Goal: Information Seeking & Learning: Learn about a topic

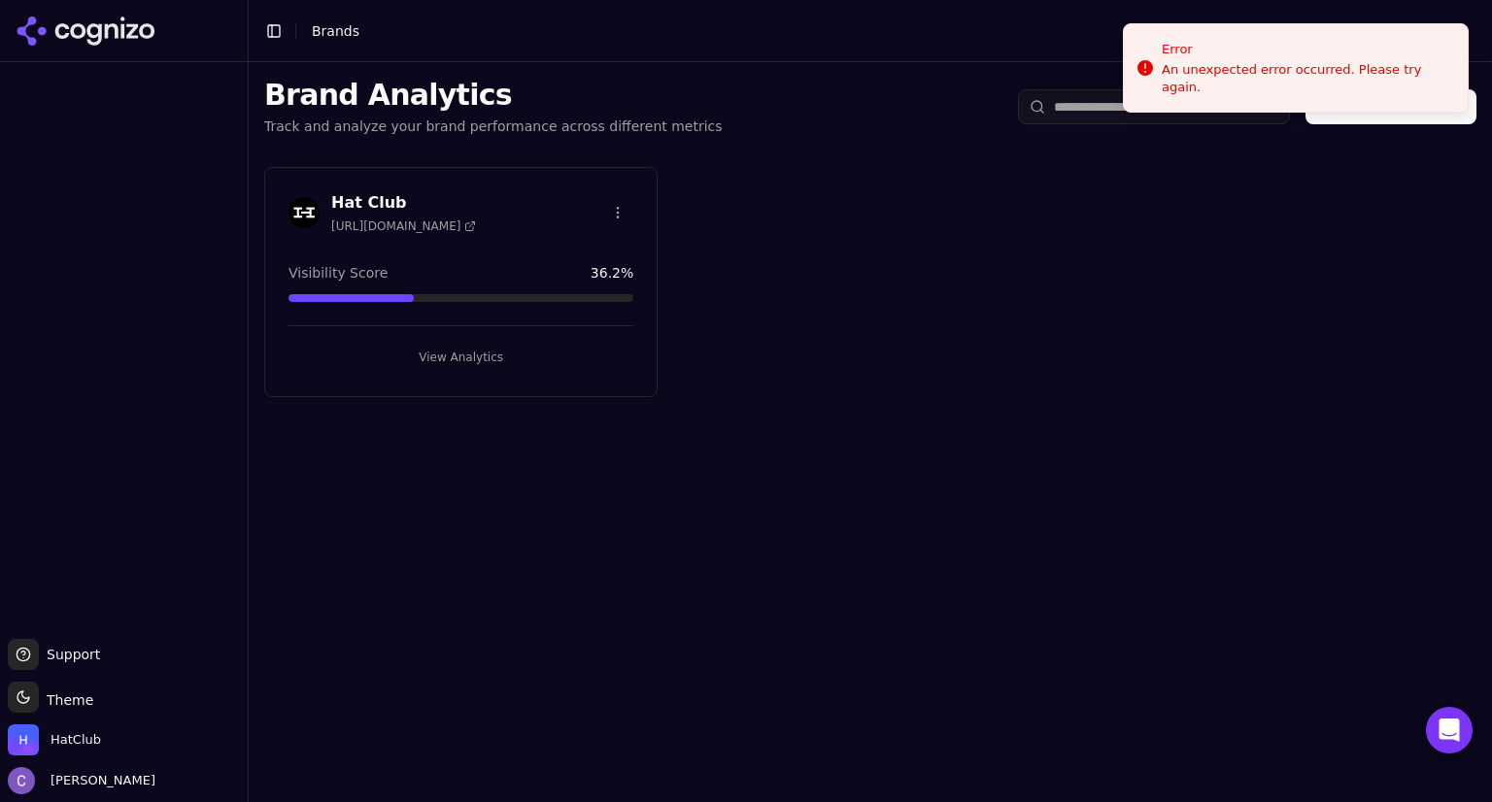
click at [538, 355] on button "View Analytics" at bounding box center [460, 357] width 345 height 31
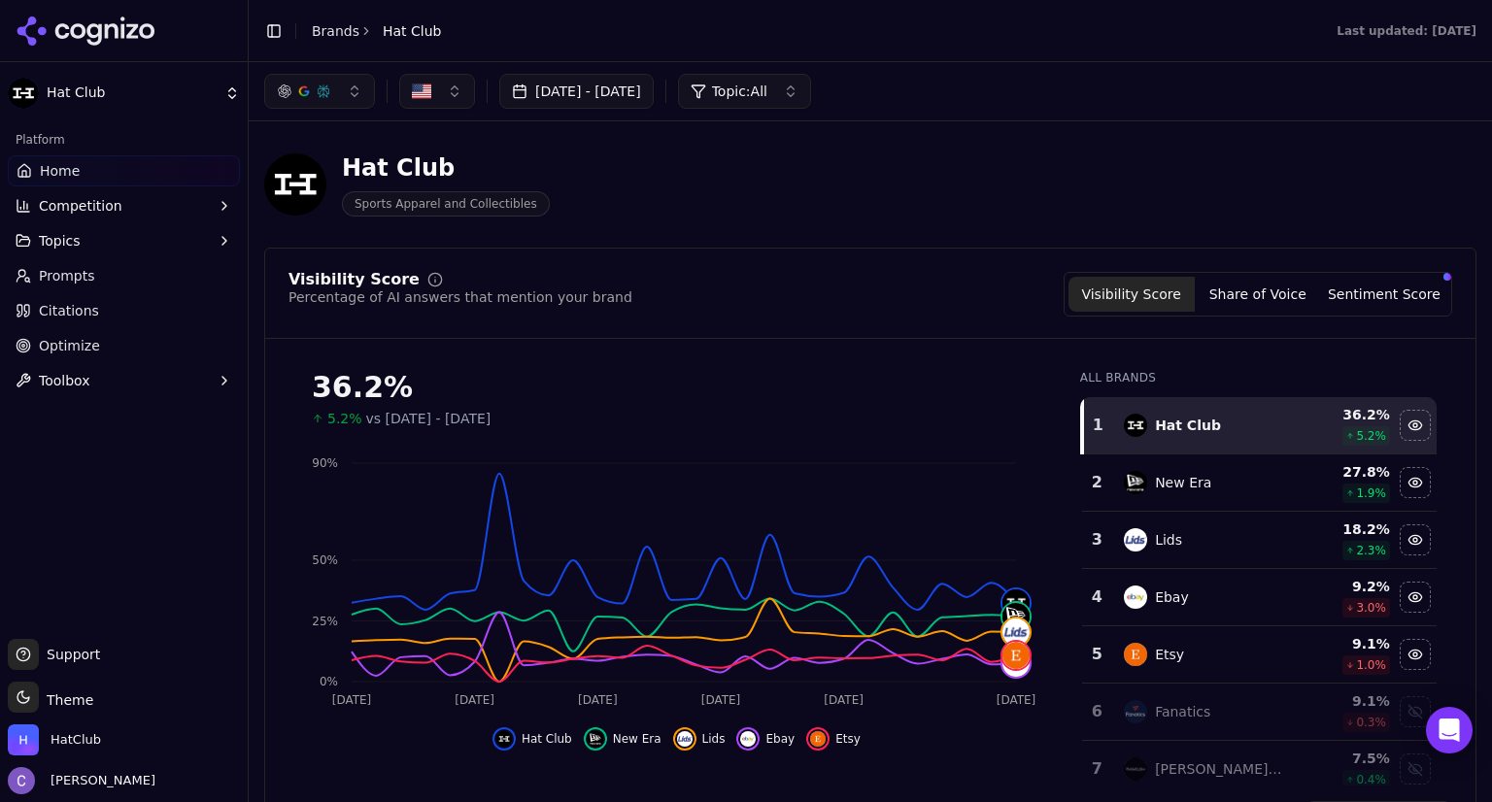
click at [142, 265] on link "Prompts" at bounding box center [124, 275] width 232 height 31
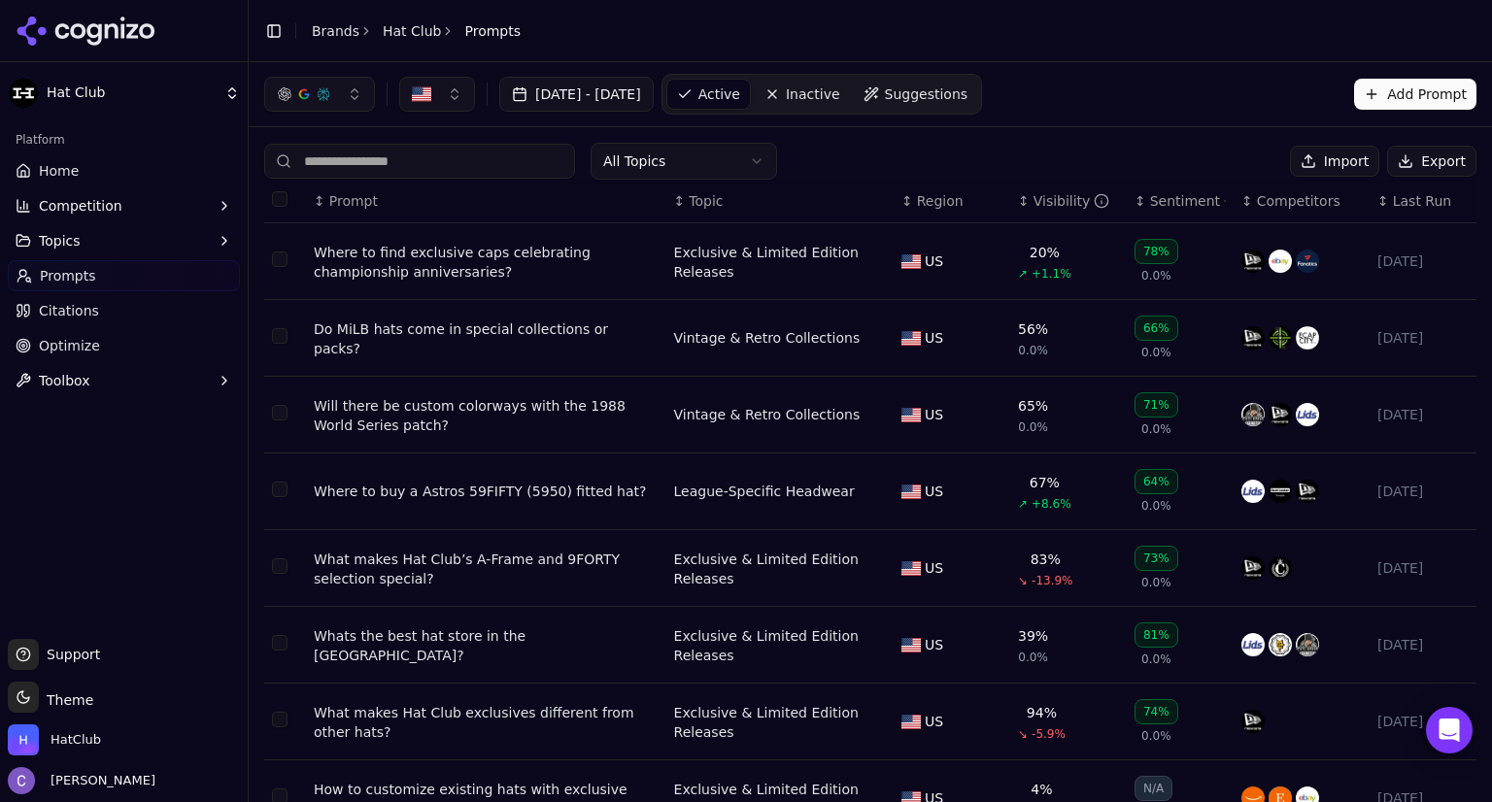
click at [1012, 210] on th "↕ Visibility" at bounding box center [1068, 202] width 117 height 44
click at [1010, 206] on th "↕ Visibility" at bounding box center [1068, 202] width 117 height 44
click at [1018, 201] on div "↕ Visibility" at bounding box center [1068, 200] width 101 height 19
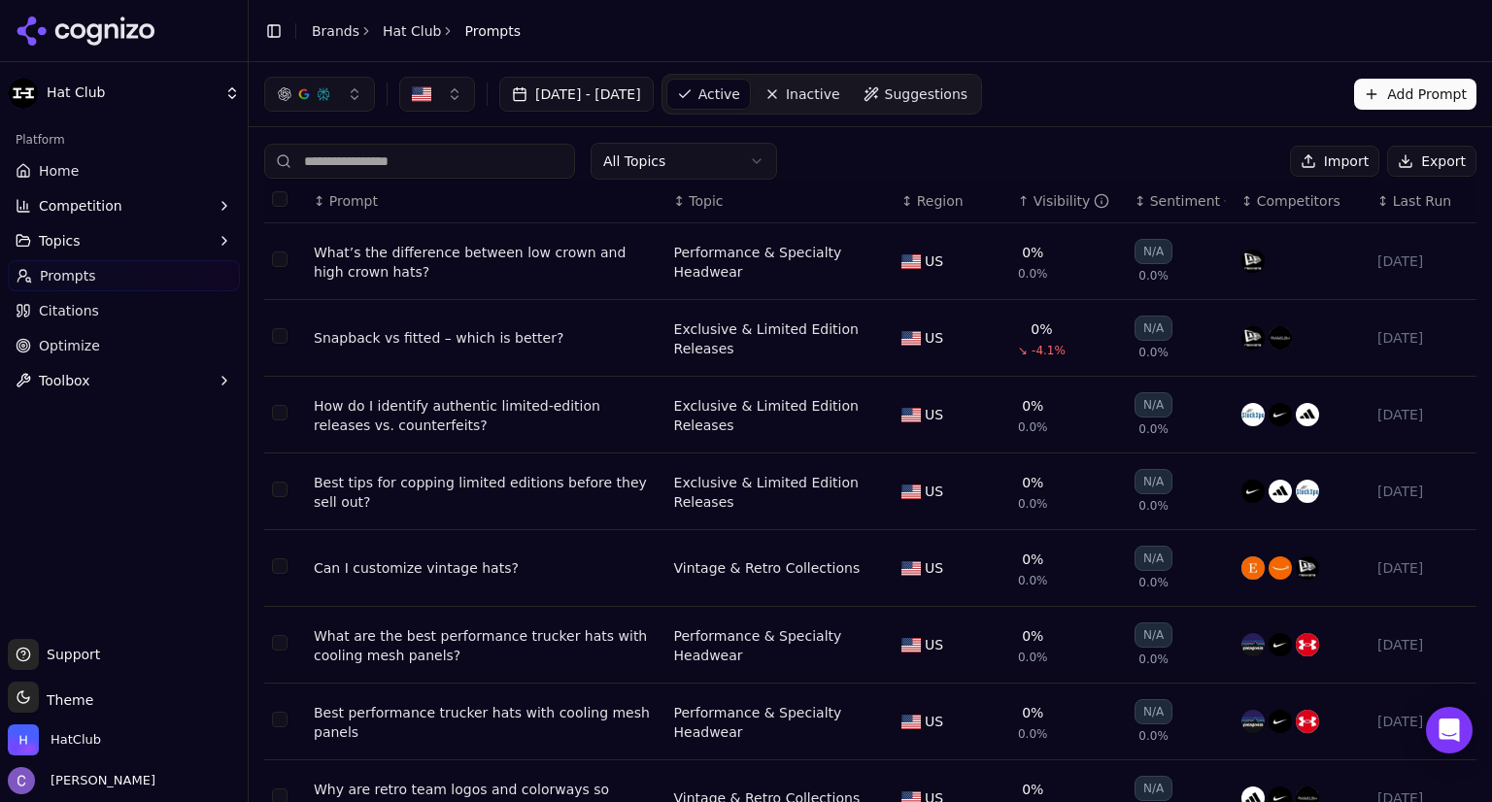
scroll to position [252, 0]
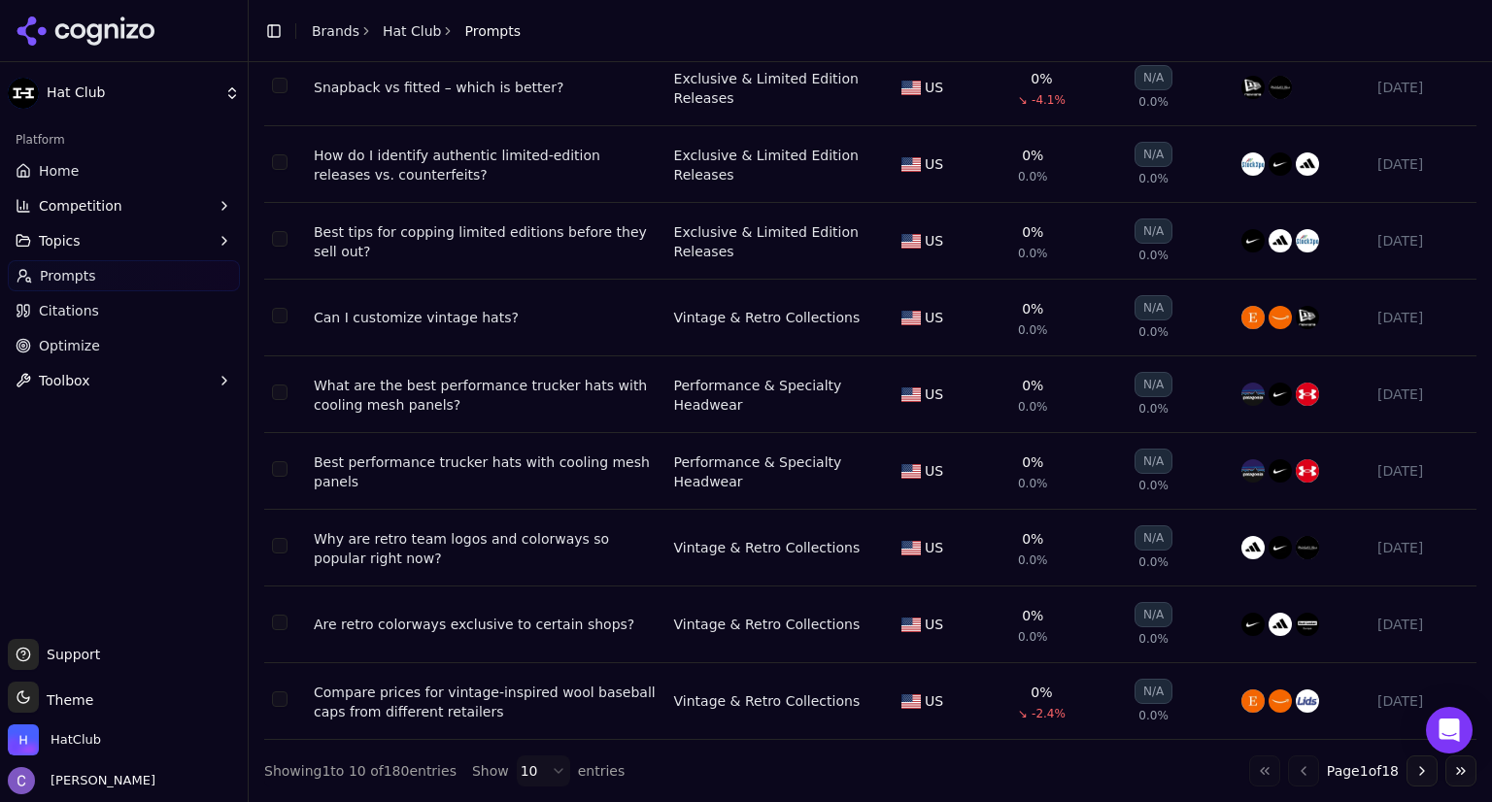
click at [1408, 765] on button "Go to next page" at bounding box center [1421, 771] width 31 height 31
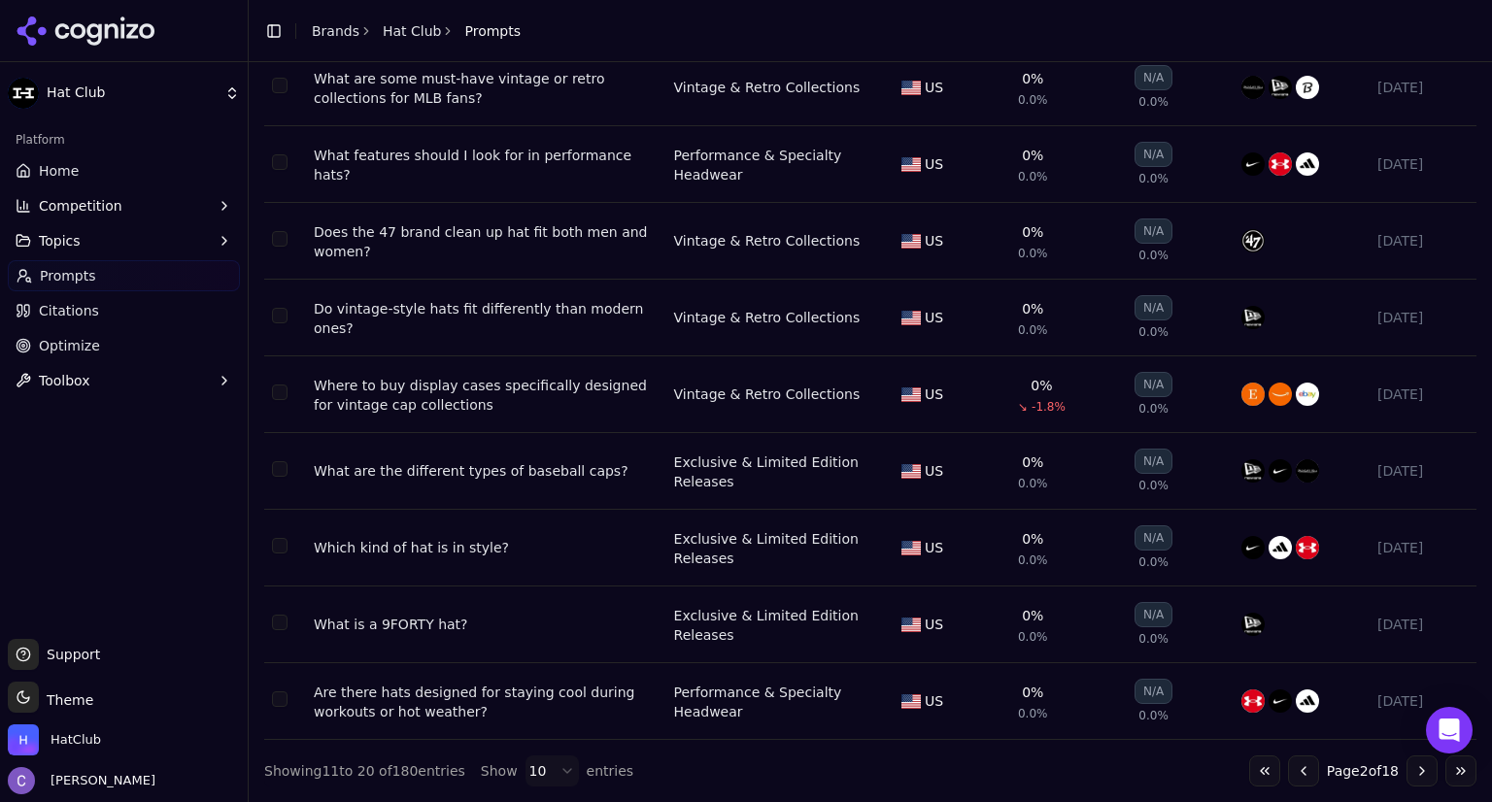
click at [1407, 773] on button "Go to next page" at bounding box center [1421, 771] width 31 height 31
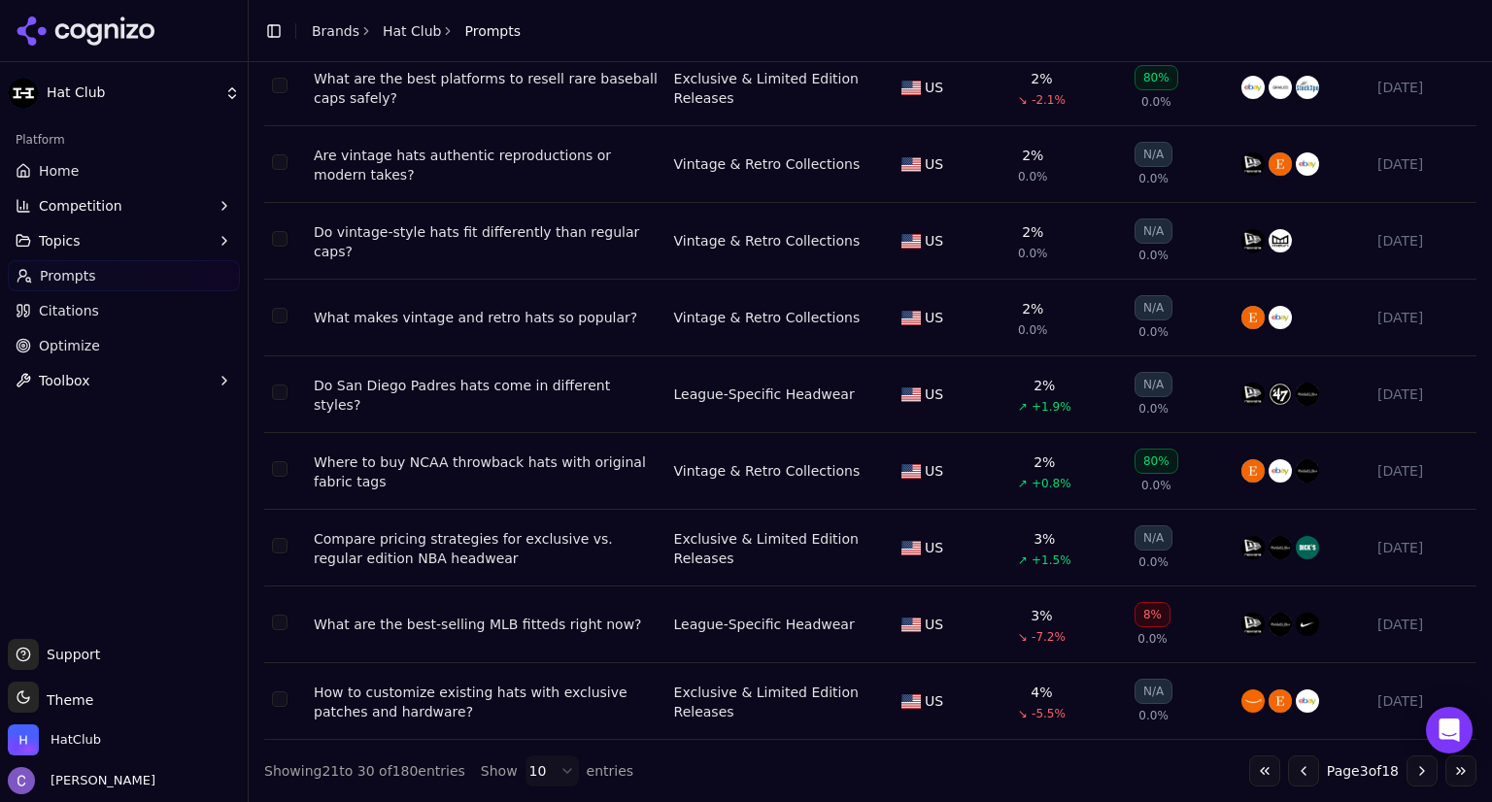
click at [1406, 774] on button "Go to next page" at bounding box center [1421, 771] width 31 height 31
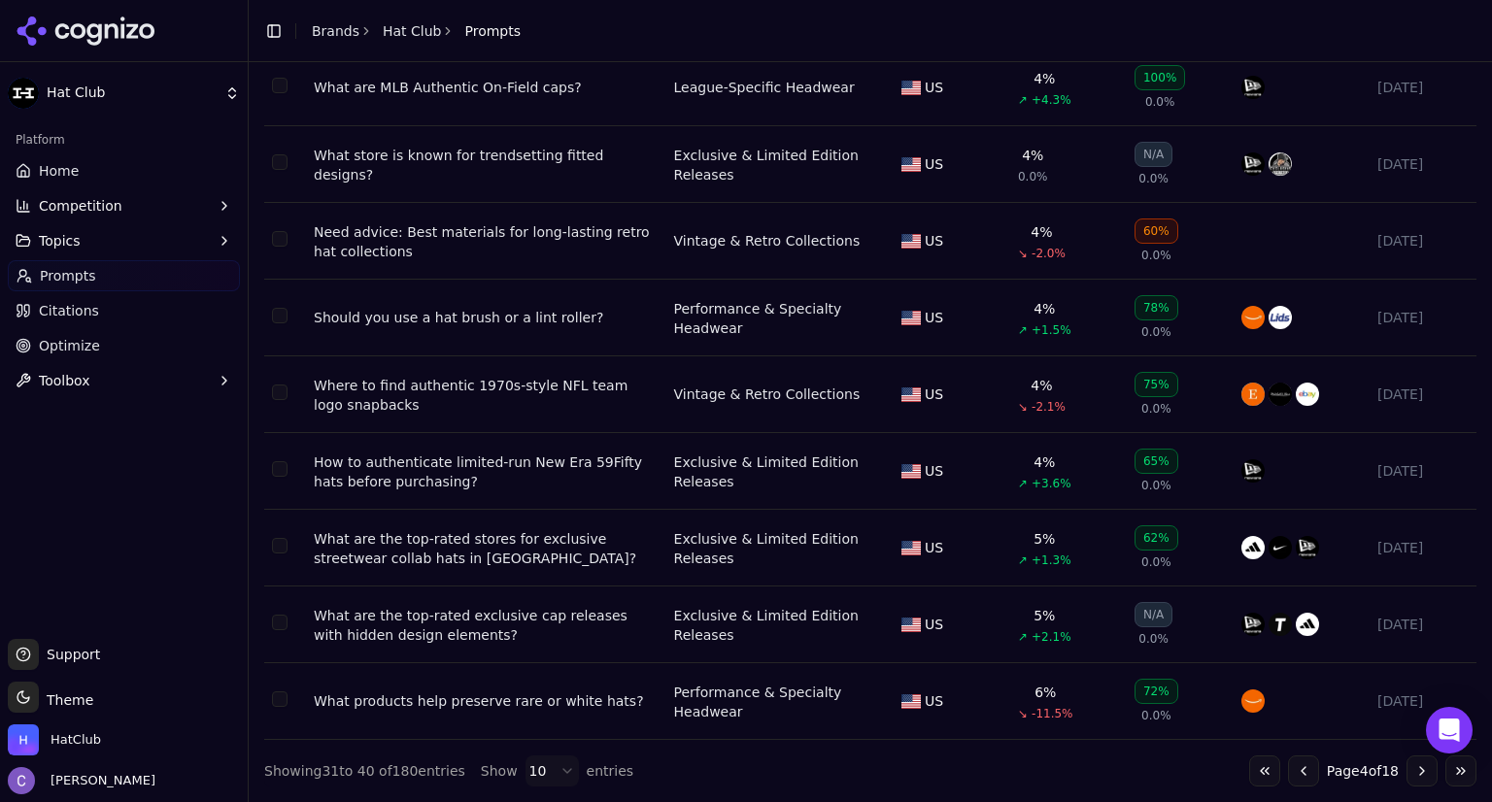
click at [1411, 766] on button "Go to next page" at bounding box center [1421, 771] width 31 height 31
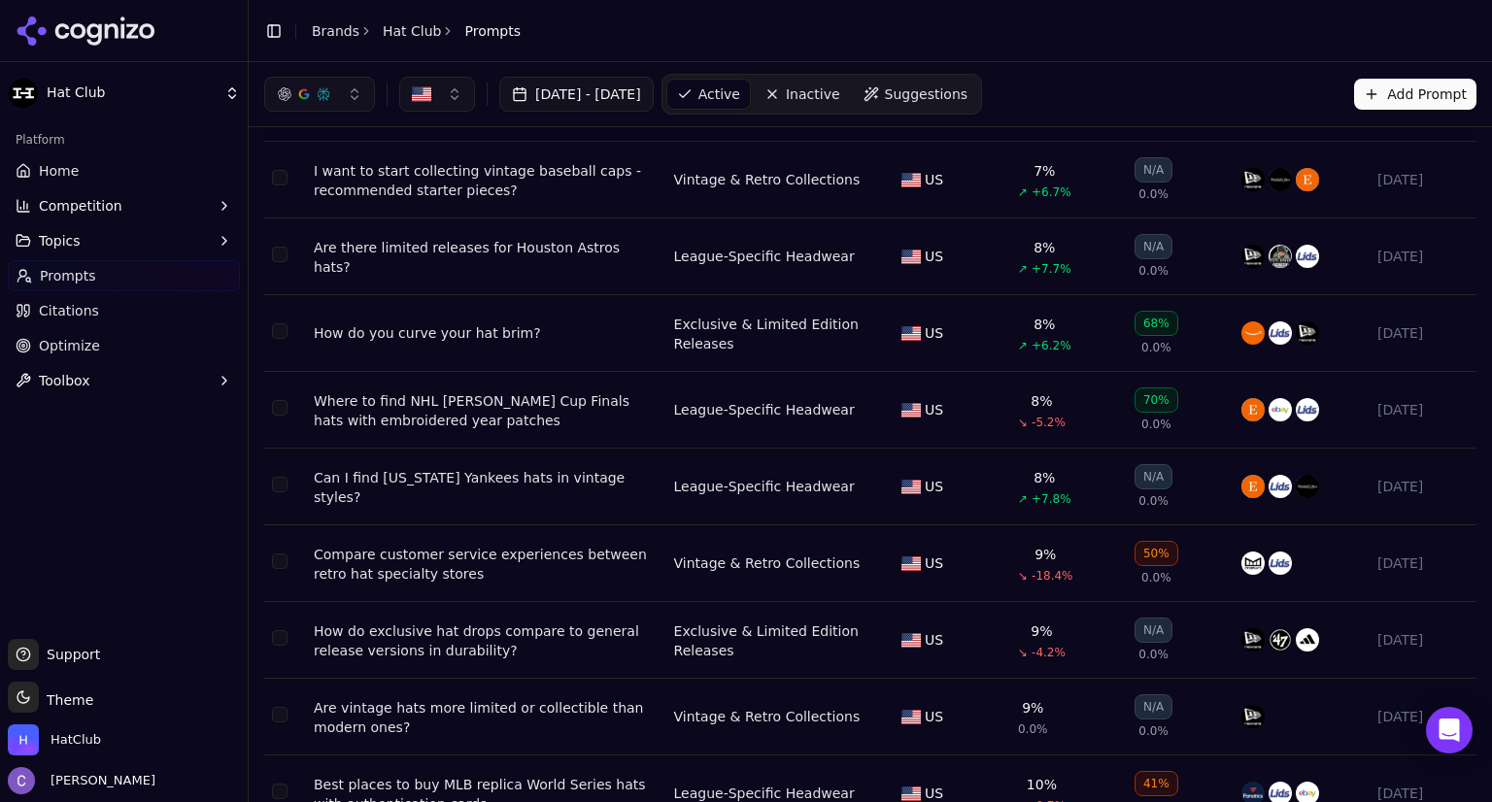
scroll to position [84, 0]
click at [445, 334] on div "How do you curve your hat brim?" at bounding box center [486, 330] width 345 height 19
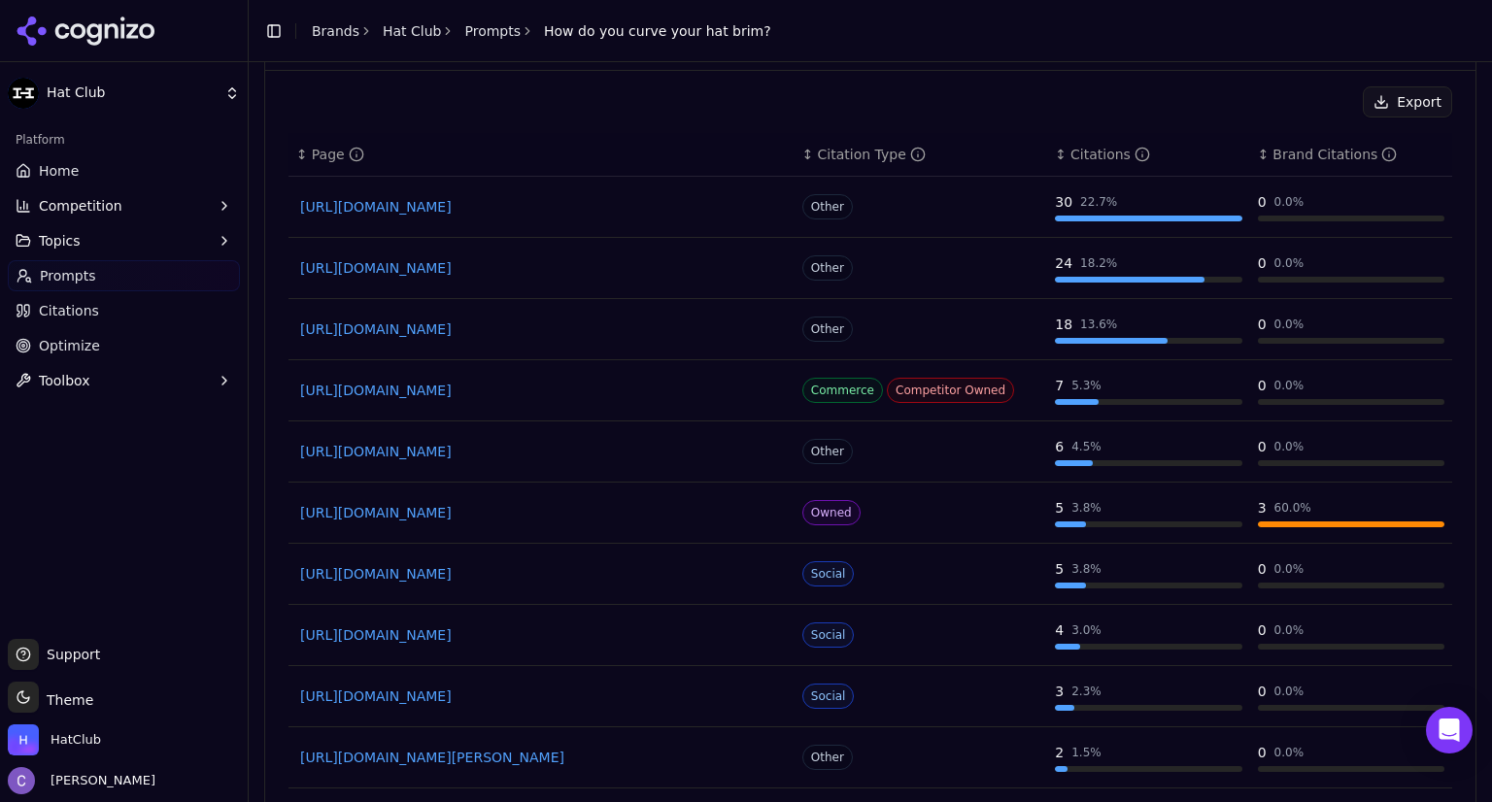
scroll to position [1572, 0]
click at [645, 514] on link "[URL][DOMAIN_NAME]" at bounding box center [541, 511] width 483 height 19
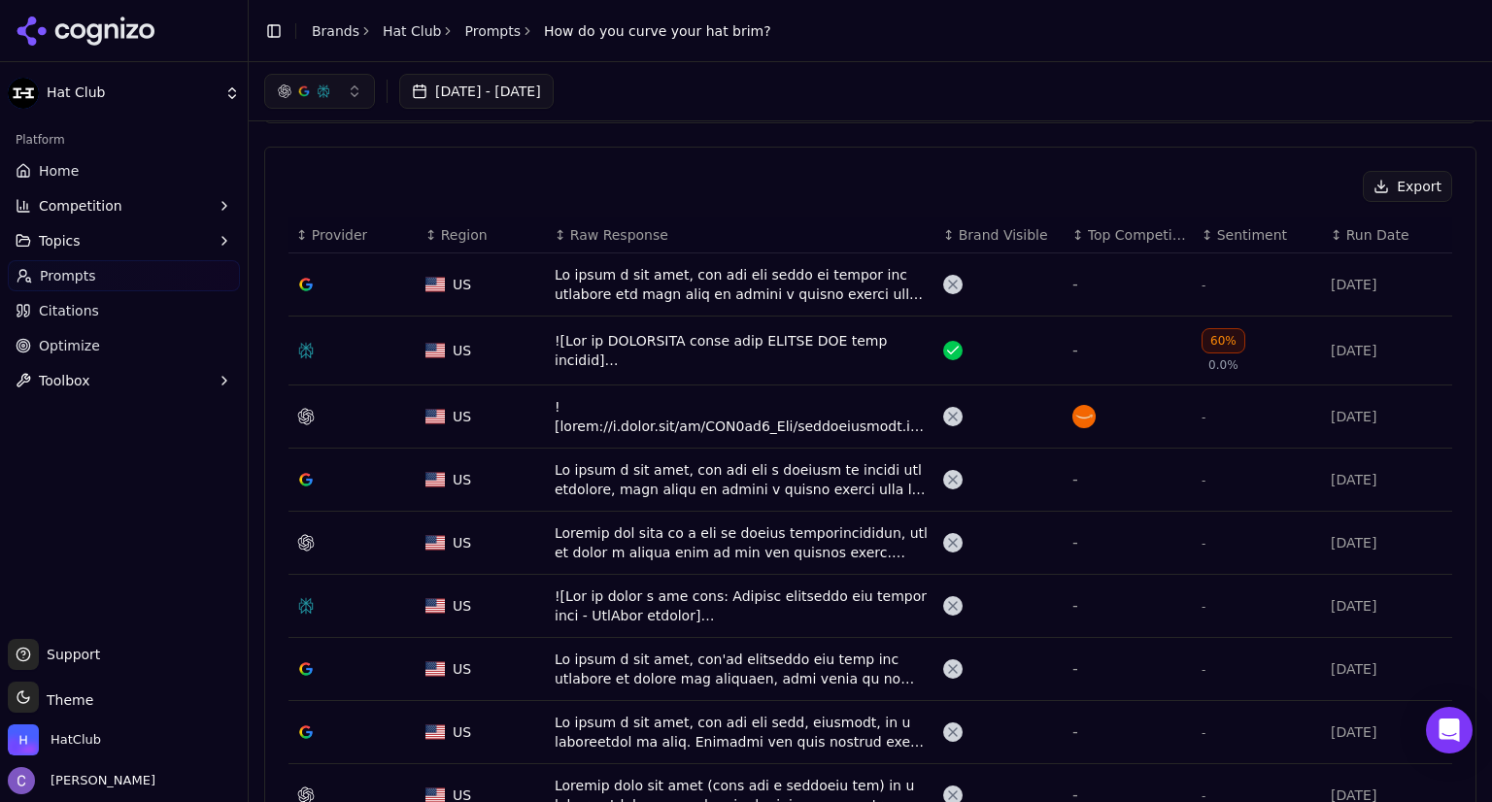
scroll to position [570, 0]
